Goal: Information Seeking & Learning: Learn about a topic

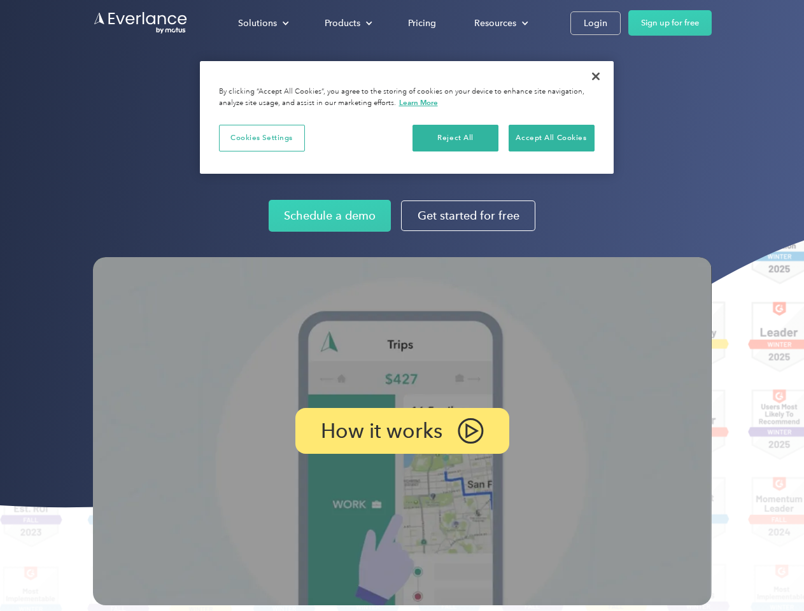
click at [401, 305] on img at bounding box center [402, 431] width 618 height 348
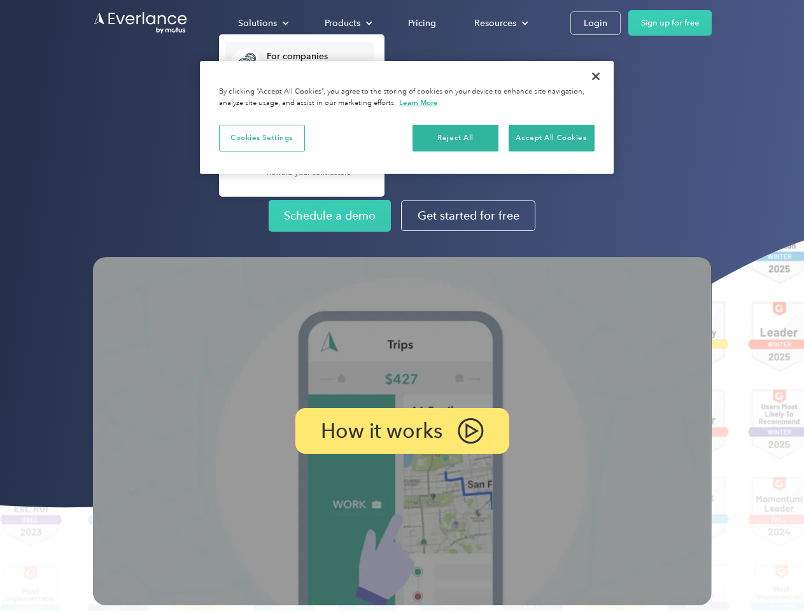
click at [263, 23] on div "Solutions" at bounding box center [257, 23] width 39 height 16
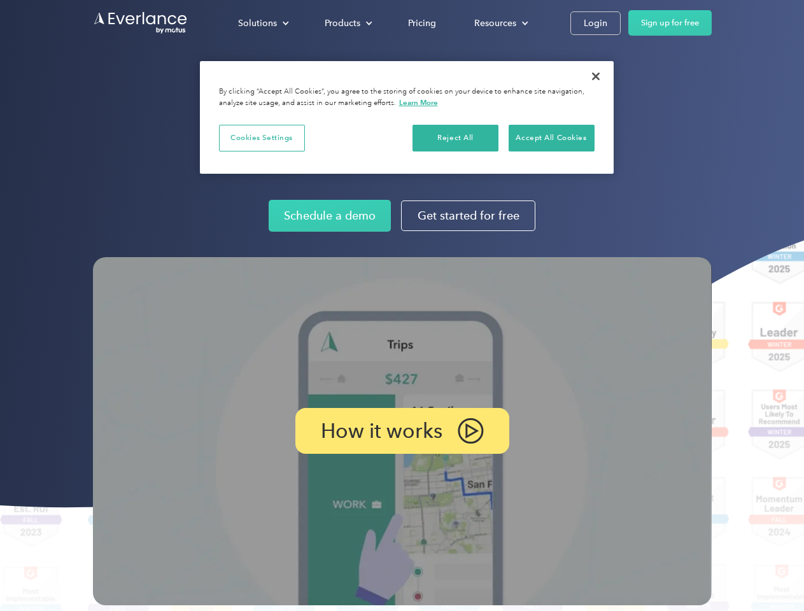
click at [347, 23] on div "Products" at bounding box center [342, 23] width 36 height 16
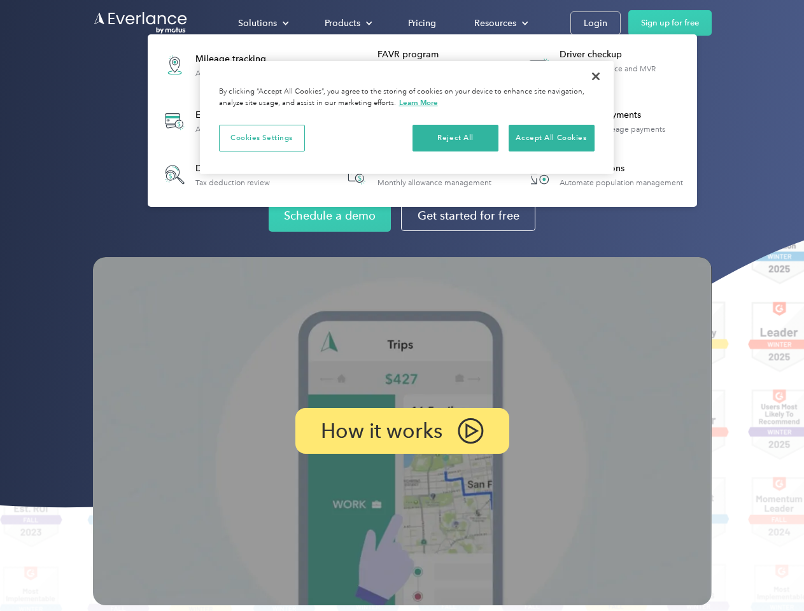
click at [499, 23] on div "Resources" at bounding box center [495, 23] width 42 height 16
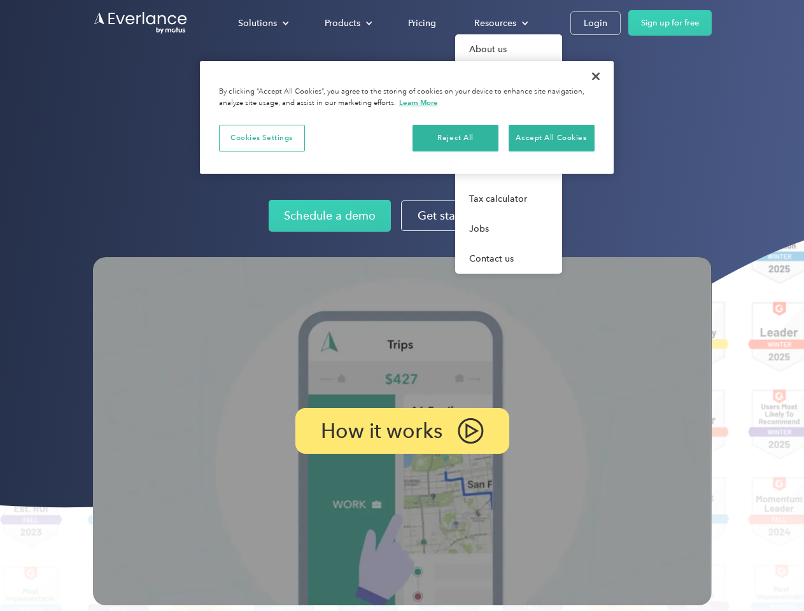
click at [401, 431] on p "How it works" at bounding box center [382, 430] width 122 height 15
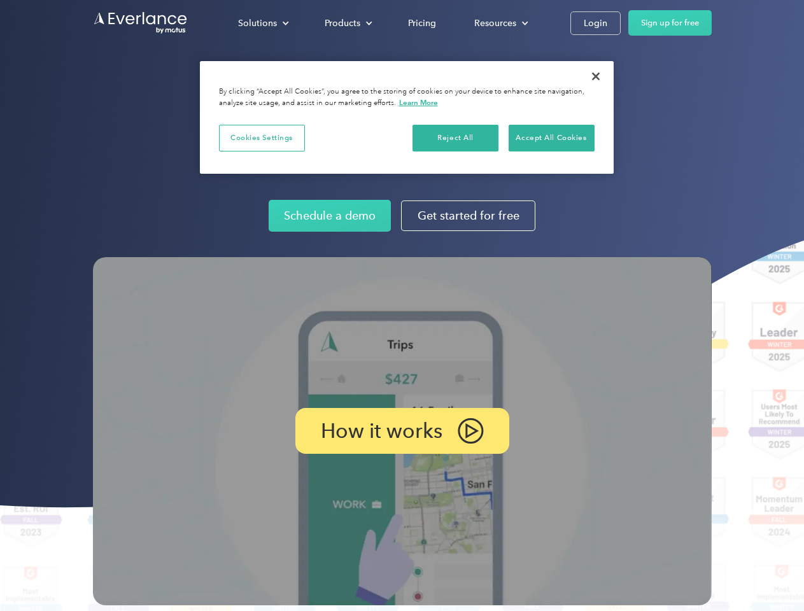
click at [262, 137] on button "Cookies Settings" at bounding box center [262, 138] width 86 height 27
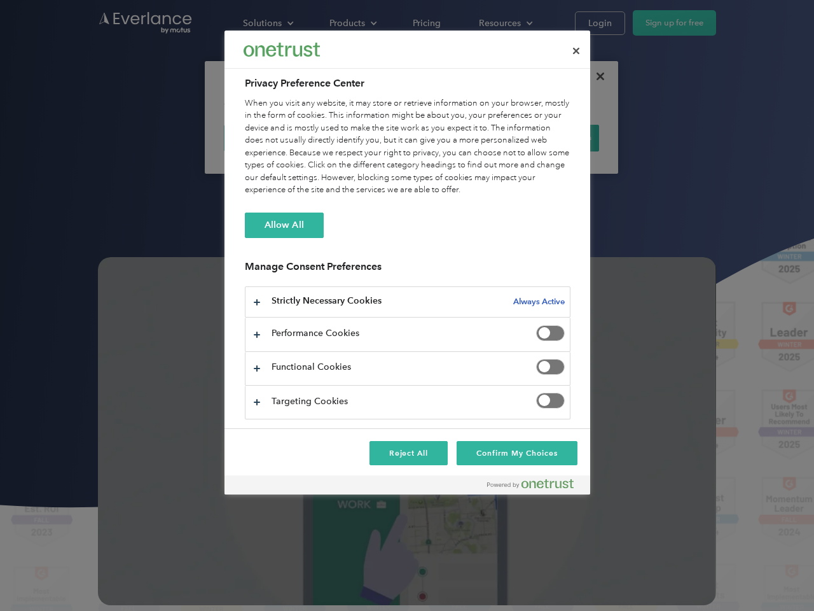
click at [456, 137] on div "When you visit any website, it may store or retrieve information on your browse…" at bounding box center [408, 146] width 326 height 99
click at [551, 137] on div "When you visit any website, it may store or retrieve information on your browse…" at bounding box center [408, 146] width 326 height 99
click at [596, 76] on div at bounding box center [407, 305] width 814 height 611
